Goal: Transaction & Acquisition: Purchase product/service

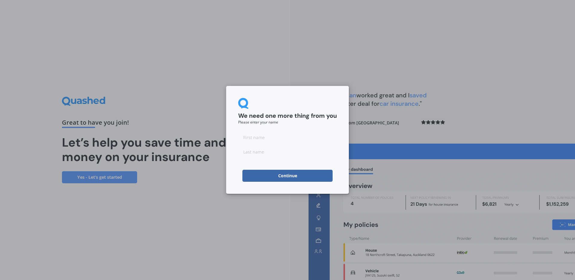
click at [248, 136] on input at bounding box center [287, 137] width 99 height 12
type input "[PERSON_NAME]"
click at [304, 178] on button "Continue" at bounding box center [287, 176] width 90 height 12
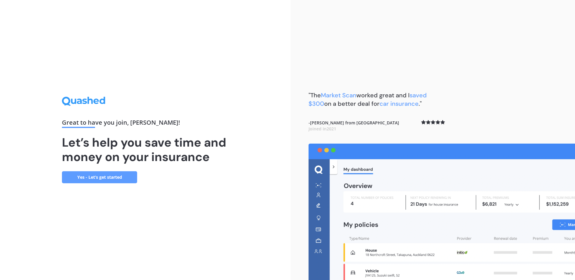
click at [114, 174] on link "Yes - Let’s get started" at bounding box center [99, 177] width 75 height 12
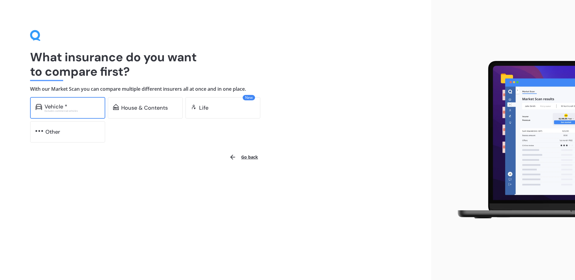
click at [72, 107] on div "Vehicle *" at bounding box center [71, 107] width 55 height 6
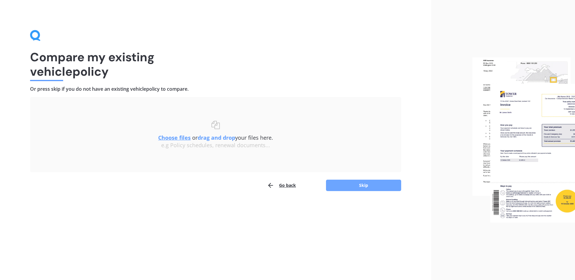
click at [369, 184] on button "Skip" at bounding box center [363, 185] width 75 height 11
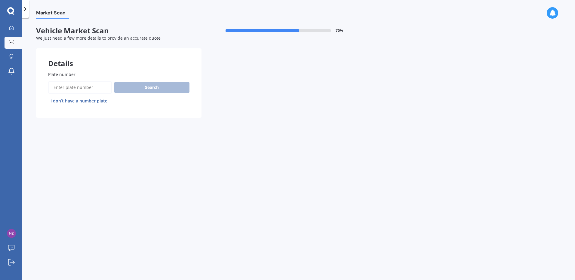
click at [51, 86] on input "Plate number" at bounding box center [80, 87] width 64 height 13
type input "QCH489"
click at [168, 84] on button "Search" at bounding box center [151, 87] width 75 height 11
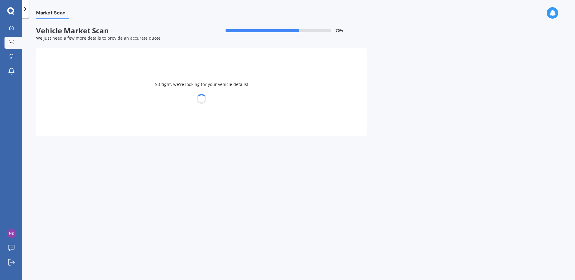
select select "HONDA"
select select "VEZEL"
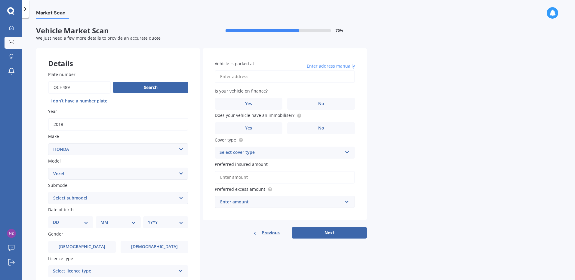
scroll to position [74, 0]
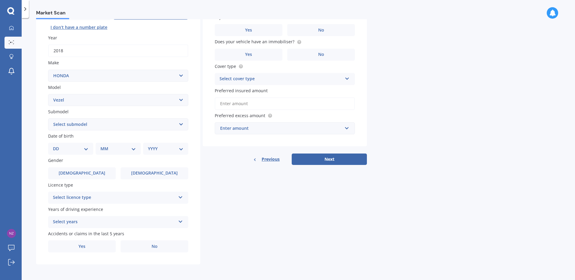
click at [86, 147] on select "DD 01 02 03 04 05 06 07 08 09 10 11 12 13 14 15 16 17 18 19 20 21 22 23 24 25 2…" at bounding box center [70, 149] width 35 height 7
select select "23"
click at [58, 146] on select "DD 01 02 03 04 05 06 07 08 09 10 11 12 13 14 15 16 17 18 19 20 21 22 23 24 25 2…" at bounding box center [70, 149] width 35 height 7
click at [135, 150] on select "MM 01 02 03 04 05 06 07 08 09 10 11 12" at bounding box center [119, 149] width 33 height 7
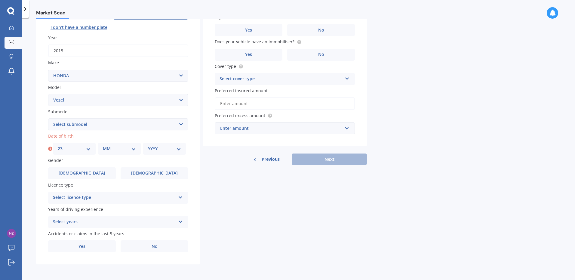
click at [134, 148] on select "MM 01 02 03 04 05 06 07 08 09 10 11 12" at bounding box center [119, 149] width 33 height 7
select select "07"
click at [103, 146] on select "MM 01 02 03 04 05 06 07 08 09 10 11 12" at bounding box center [119, 149] width 33 height 7
click at [118, 213] on label "Years of driving experience" at bounding box center [117, 209] width 138 height 6
click at [177, 149] on select "YYYY 2025 2024 2023 2022 2021 2020 2019 2018 2017 2016 2015 2014 2013 2012 2011…" at bounding box center [164, 149] width 33 height 7
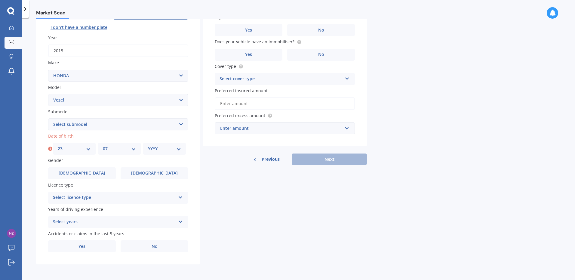
click at [179, 146] on select "YYYY 2025 2024 2023 2022 2021 2020 2019 2018 2017 2016 2015 2014 2013 2012 2011…" at bounding box center [164, 149] width 33 height 7
select select "1939"
click at [148, 146] on select "YYYY 2025 2024 2023 2022 2021 2020 2019 2018 2017 2016 2015 2014 2013 2012 2011…" at bounding box center [164, 149] width 33 height 7
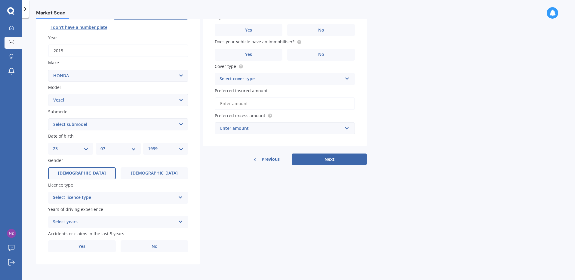
click at [106, 176] on label "Male" at bounding box center [82, 173] width 68 height 12
click at [0, 0] on input "Male" at bounding box center [0, 0] width 0 height 0
click at [180, 195] on icon at bounding box center [180, 196] width 5 height 4
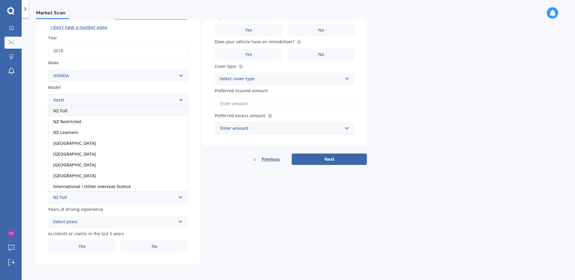
click at [175, 109] on div "NZ Full" at bounding box center [117, 111] width 139 height 11
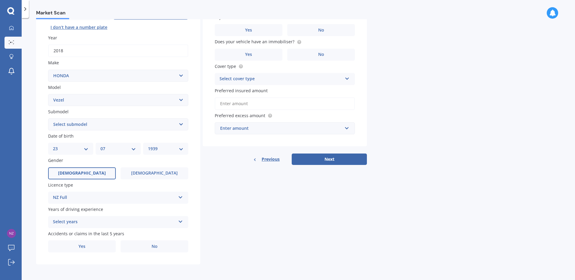
click at [180, 220] on icon at bounding box center [180, 221] width 5 height 4
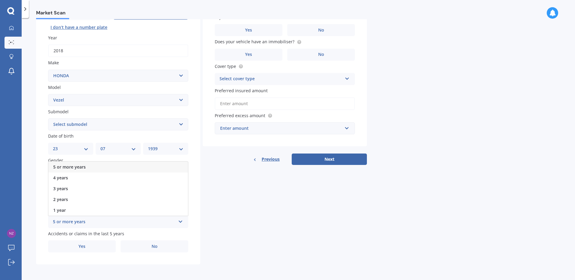
click at [87, 223] on div "5 or more years" at bounding box center [114, 222] width 123 height 7
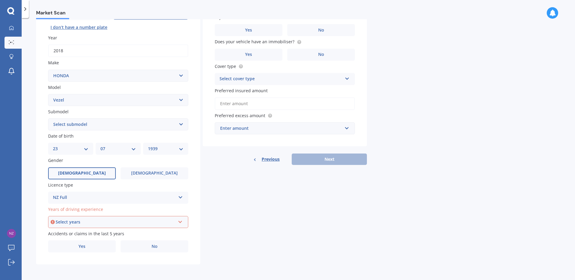
click at [87, 219] on div "Select years" at bounding box center [116, 222] width 120 height 7
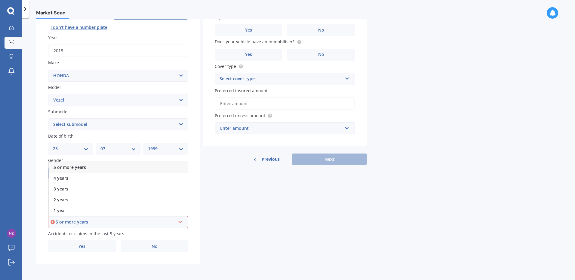
click at [180, 222] on icon at bounding box center [180, 221] width 5 height 4
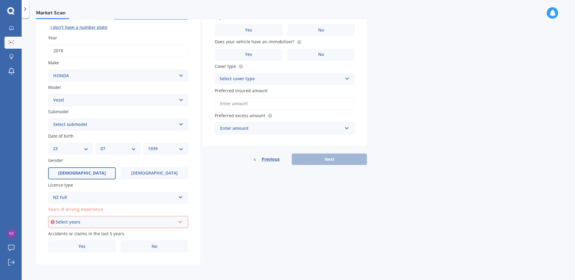
click at [180, 222] on icon at bounding box center [180, 221] width 5 height 4
drag, startPoint x: 96, startPoint y: 219, endPoint x: 81, endPoint y: 222, distance: 15.3
click at [81, 222] on div "Select years 5 or more years 4 years 3 years 2 years 1 year" at bounding box center [118, 222] width 140 height 12
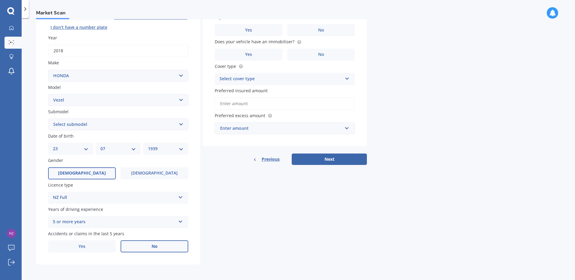
click at [157, 244] on span "No" at bounding box center [155, 246] width 6 height 5
click at [0, 0] on input "No" at bounding box center [0, 0] width 0 height 0
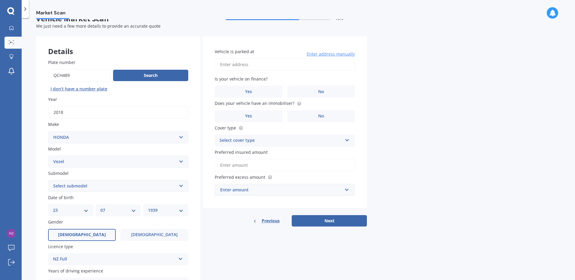
scroll to position [0, 0]
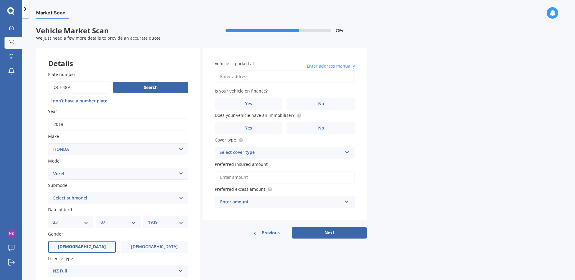
click at [222, 75] on input "Vehicle is parked at" at bounding box center [285, 76] width 140 height 13
type input "Villa 93, Waimea Plains, 455Lower Queen St, Richmond 7020"
click at [315, 103] on label "No" at bounding box center [321, 104] width 68 height 12
click at [0, 0] on input "No" at bounding box center [0, 0] width 0 height 0
click at [321, 127] on span "No" at bounding box center [321, 128] width 6 height 5
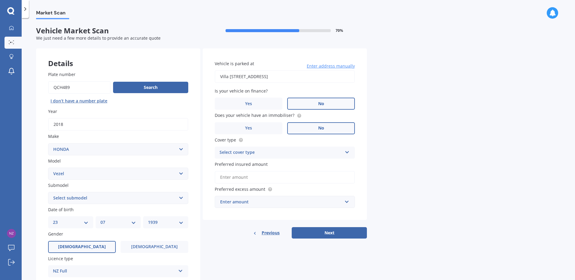
click at [0, 0] on input "No" at bounding box center [0, 0] width 0 height 0
click at [259, 127] on label "Yes" at bounding box center [249, 128] width 68 height 12
click at [0, 0] on input "Yes" at bounding box center [0, 0] width 0 height 0
click at [349, 150] on icon at bounding box center [347, 151] width 5 height 4
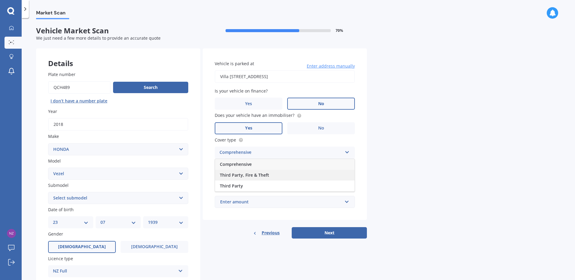
click at [288, 173] on div "Third Party, Fire & Theft" at bounding box center [284, 175] width 139 height 11
click at [288, 173] on input "Preferred insured amount" at bounding box center [285, 177] width 140 height 13
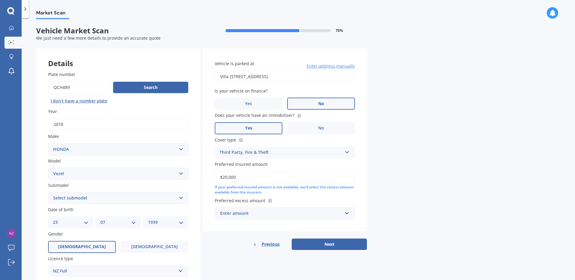
type input "$20,000"
drag, startPoint x: 252, startPoint y: 213, endPoint x: 202, endPoint y: 210, distance: 50.3
click at [202, 210] on div "Details Plate number Search I don’t have a number plate Year 2018 Make Select m…" at bounding box center [201, 193] width 331 height 290
drag, startPoint x: 202, startPoint y: 210, endPoint x: 222, endPoint y: 212, distance: 19.6
click at [222, 212] on div "Enter amount" at bounding box center [281, 213] width 122 height 7
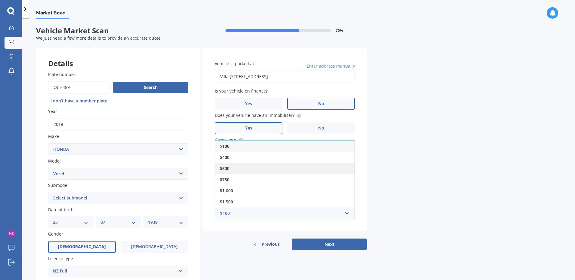
click at [223, 169] on span "$500" at bounding box center [225, 169] width 10 height 6
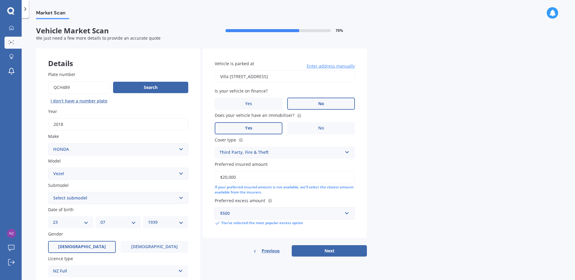
click at [243, 214] on div "$500" at bounding box center [281, 213] width 122 height 7
click at [343, 248] on button "Next" at bounding box center [329, 250] width 75 height 11
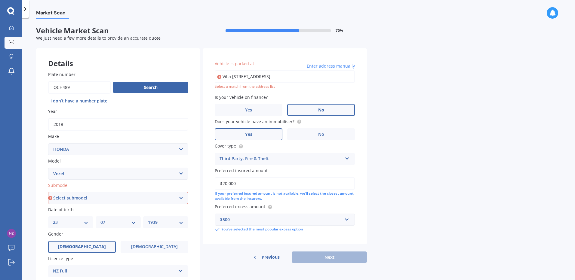
click at [256, 76] on input "Villa 93, Waimea Plains, 455Lower Queen St, Richmond 7020" at bounding box center [285, 76] width 140 height 13
click at [337, 259] on div "Previous Next" at bounding box center [285, 257] width 164 height 11
click at [337, 258] on div "Previous Next" at bounding box center [285, 257] width 164 height 11
click at [346, 255] on div "Previous Next" at bounding box center [285, 257] width 164 height 11
click at [276, 79] on input "Villa 93, Waimea Plains, 455Lower Queen St, Richmond 7020" at bounding box center [285, 76] width 140 height 13
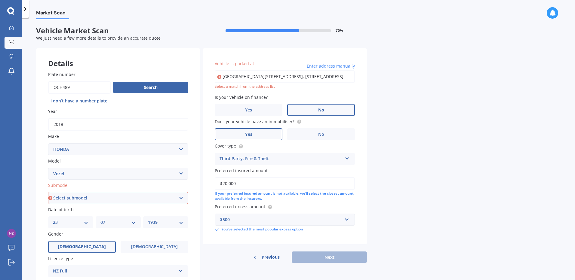
type input "Villa 93, Waimea Plains, 455 Lower Queen St, Richmond 7020"
click at [219, 75] on icon at bounding box center [219, 77] width 4 height 6
click at [226, 86] on div "Select a match from the address list" at bounding box center [285, 86] width 140 height 5
click at [239, 76] on input "Villa 93, Waimea Plains, 455 Lower Queen St, Richmond 7020" at bounding box center [285, 76] width 140 height 13
click at [340, 67] on span "Enter address manually" at bounding box center [331, 66] width 48 height 6
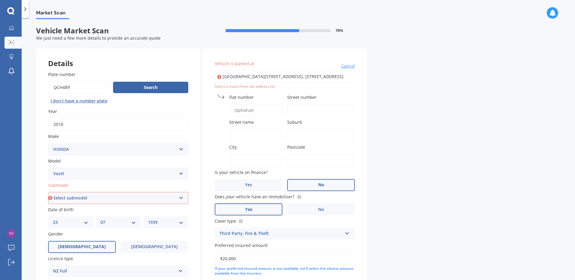
click at [237, 111] on input "Flat number" at bounding box center [255, 110] width 53 height 13
type input "V"
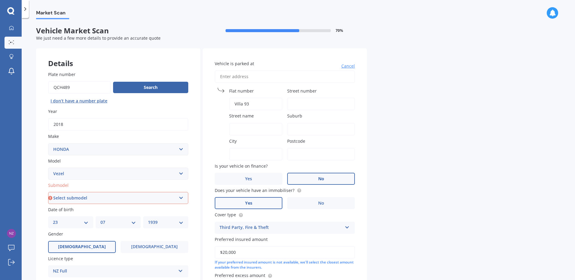
type input "Villa 93"
click at [291, 102] on input "Street number" at bounding box center [321, 104] width 68 height 13
type input "455"
click at [230, 129] on input "Street name" at bounding box center [255, 129] width 53 height 13
type input "Lower Queen"
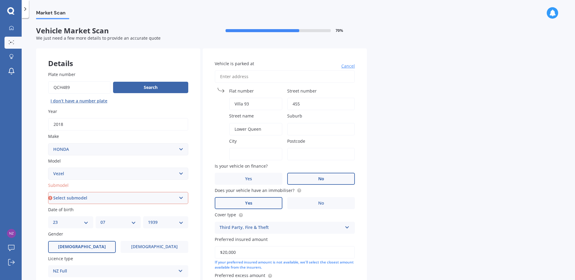
click at [444, 146] on div "Market Scan Vehicle Market Scan 70 % We just need a few more details to provide…" at bounding box center [298, 150] width 553 height 262
click at [291, 127] on input "Suburb" at bounding box center [321, 129] width 68 height 13
type input "Richmond 7020"
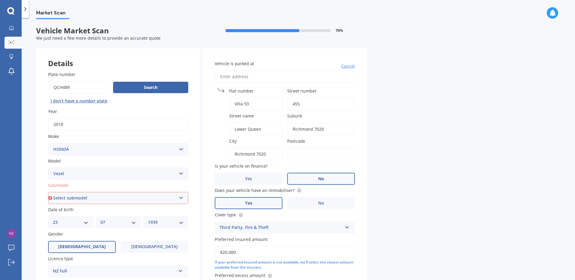
type input "7020"
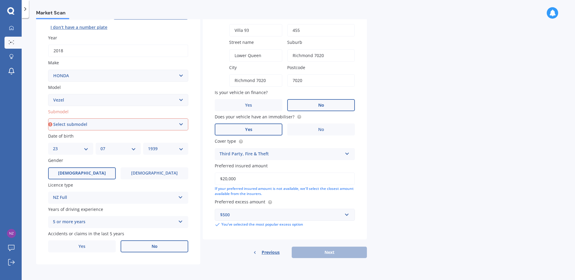
click at [334, 252] on div "Previous Next" at bounding box center [285, 252] width 164 height 11
click at [326, 252] on div "Previous Next" at bounding box center [285, 252] width 164 height 11
click at [181, 122] on select "Select submodel Hatchback Petrol Hybrid Hybrid 4WD" at bounding box center [118, 124] width 140 height 12
select select "HYBRID"
click at [48, 118] on select "Select submodel Hatchback Petrol Hybrid Hybrid 4WD" at bounding box center [118, 124] width 140 height 12
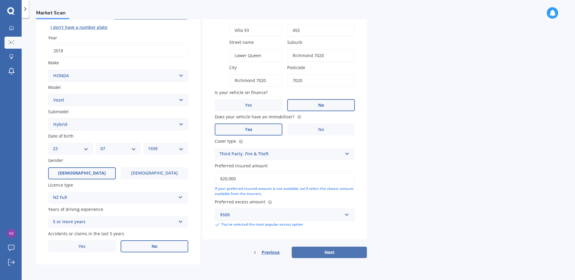
click at [345, 252] on button "Next" at bounding box center [329, 252] width 75 height 11
select select "23"
select select "07"
select select "1939"
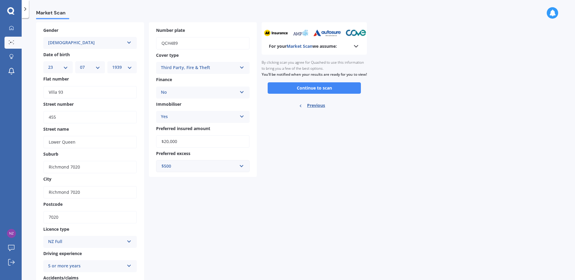
scroll to position [0, 0]
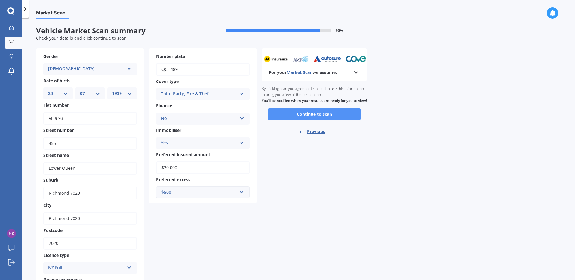
click at [337, 120] on button "Continue to scan" at bounding box center [314, 114] width 93 height 11
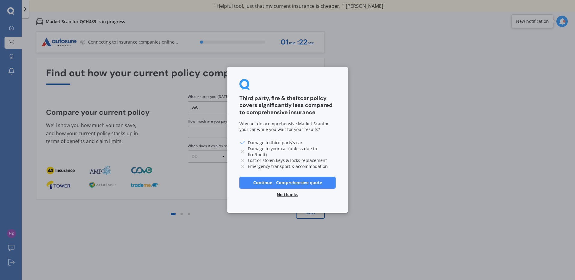
click at [287, 194] on button "No thanks" at bounding box center [287, 195] width 29 height 12
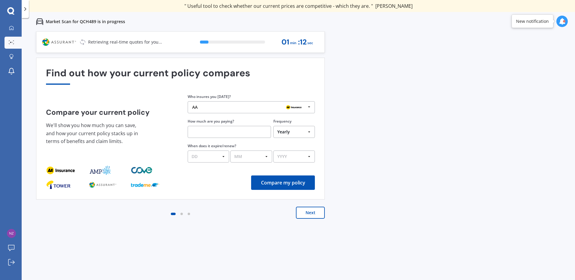
click at [204, 104] on div "AA AA Tower AMI State AMP ANZ ASB BNZ Trade Me Insurance Westpac Other" at bounding box center [251, 107] width 127 height 12
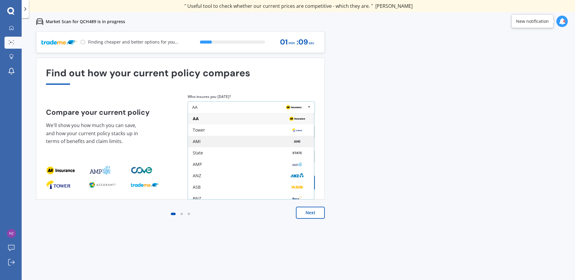
click at [200, 139] on div "AMI" at bounding box center [251, 141] width 116 height 5
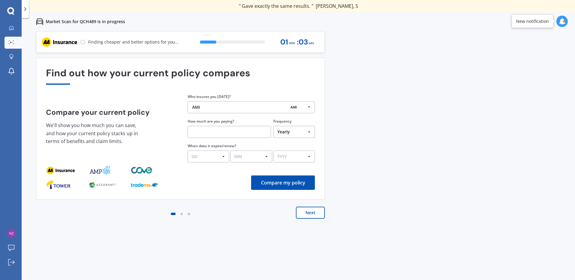
click at [193, 127] on input "text" at bounding box center [229, 132] width 83 height 12
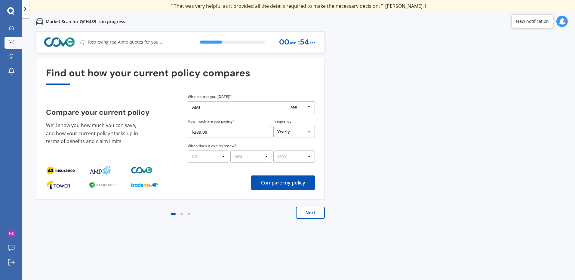
type input "$289.00"
click at [223, 157] on select "DD 01 02 03 04 05 06 07 08 09 10 11 12 13 14 15 16 17 18 19 20 21 22 23 24 25 2…" at bounding box center [208, 157] width 41 height 12
select select "18"
click at [188, 151] on select "DD 01 02 03 04 05 06 07 08 09 10 11 12 13 14 15 16 17 18 19 20 21 22 23 24 25 2…" at bounding box center [208, 157] width 41 height 12
click at [267, 157] on select "MM 01 02 03 04 05 06 07 08 09 10 11 12" at bounding box center [250, 157] width 41 height 12
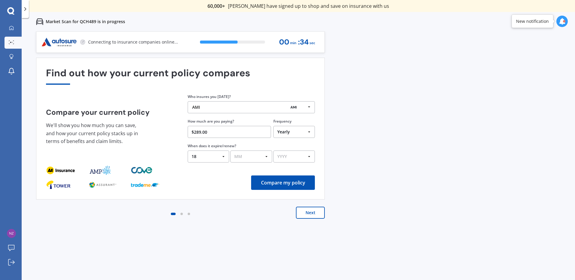
select select "09"
click at [230, 151] on select "MM 01 02 03 04 05 06 07 08 09 10 11 12" at bounding box center [250, 157] width 41 height 12
click at [309, 156] on select "YYYY 2026 2025 2024" at bounding box center [293, 157] width 41 height 12
select select "2025"
click at [273, 151] on select "YYYY 2026 2025 2024" at bounding box center [293, 157] width 41 height 12
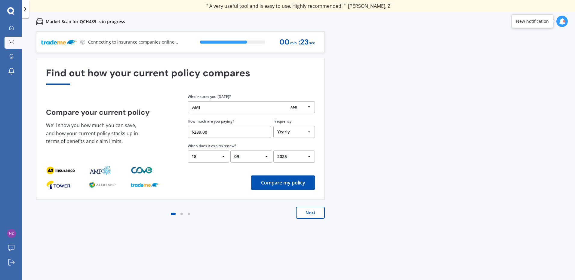
click at [274, 179] on button "Compare my policy" at bounding box center [283, 183] width 64 height 14
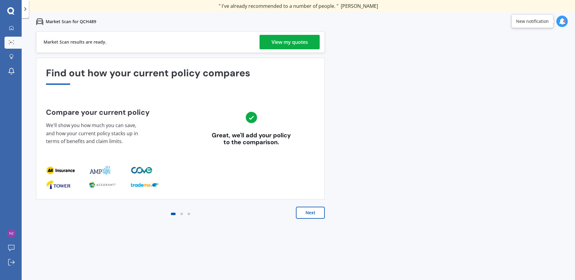
click at [287, 40] on div "View my quotes" at bounding box center [289, 42] width 36 height 14
